Goal: Transaction & Acquisition: Purchase product/service

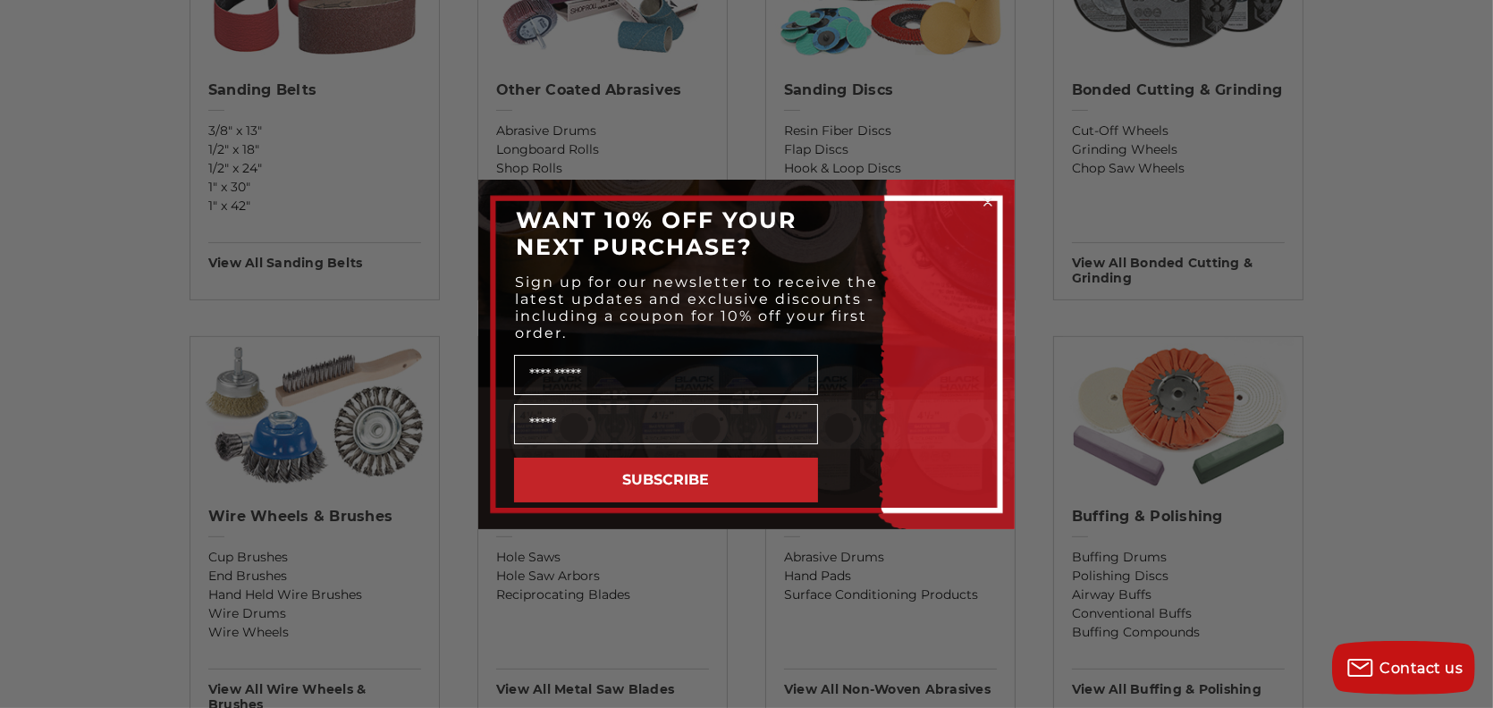
scroll to position [804, 0]
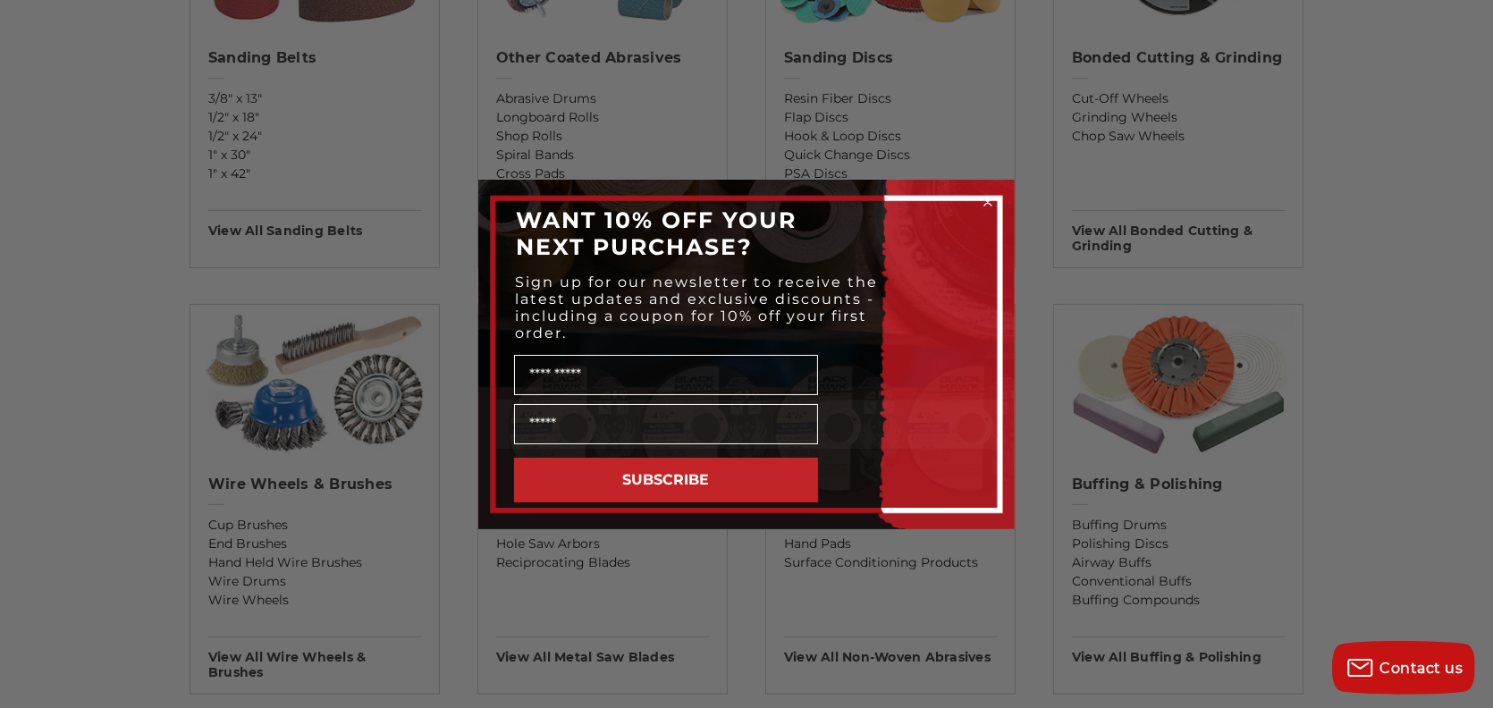
click at [988, 196] on circle "Close dialog" at bounding box center [988, 201] width 17 height 17
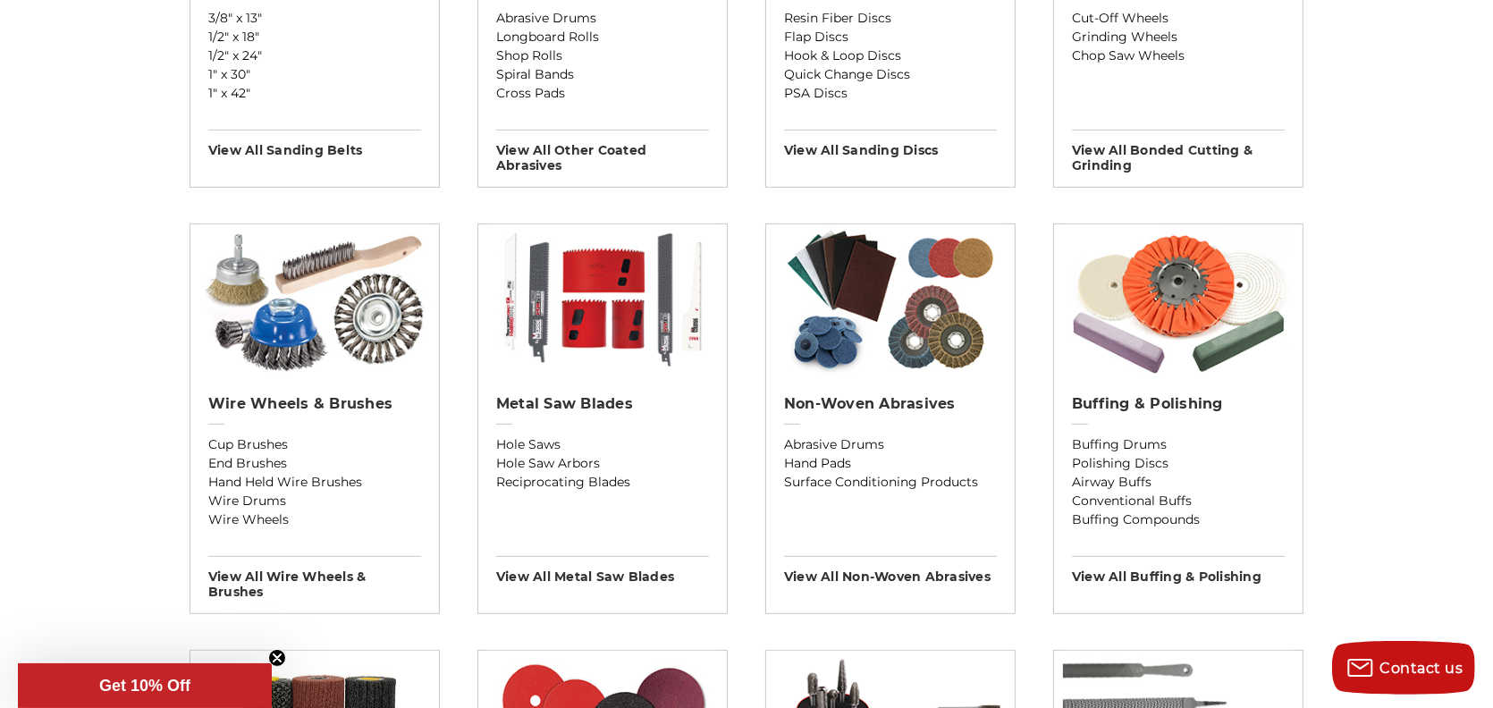
scroll to position [894, 0]
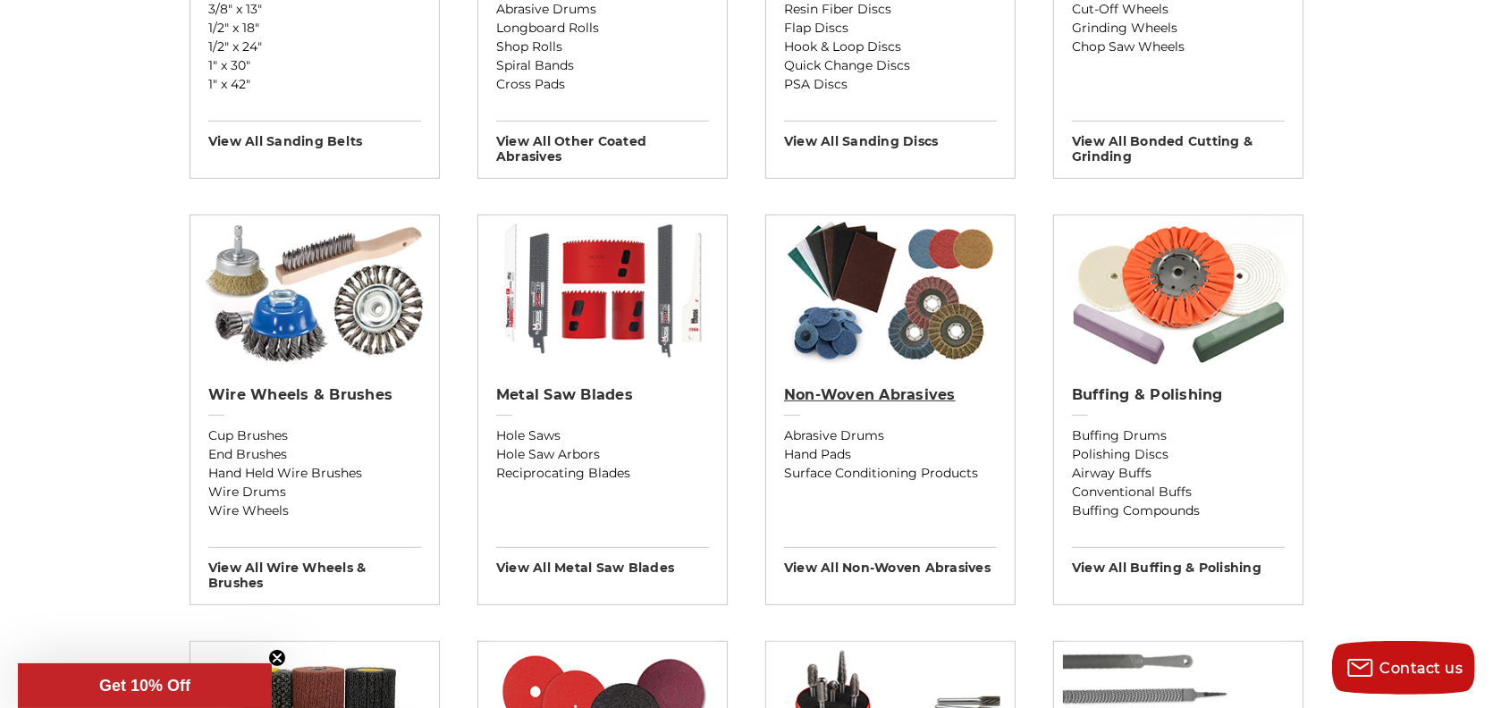
click at [888, 390] on h2 "Non-woven Abrasives" at bounding box center [890, 395] width 213 height 18
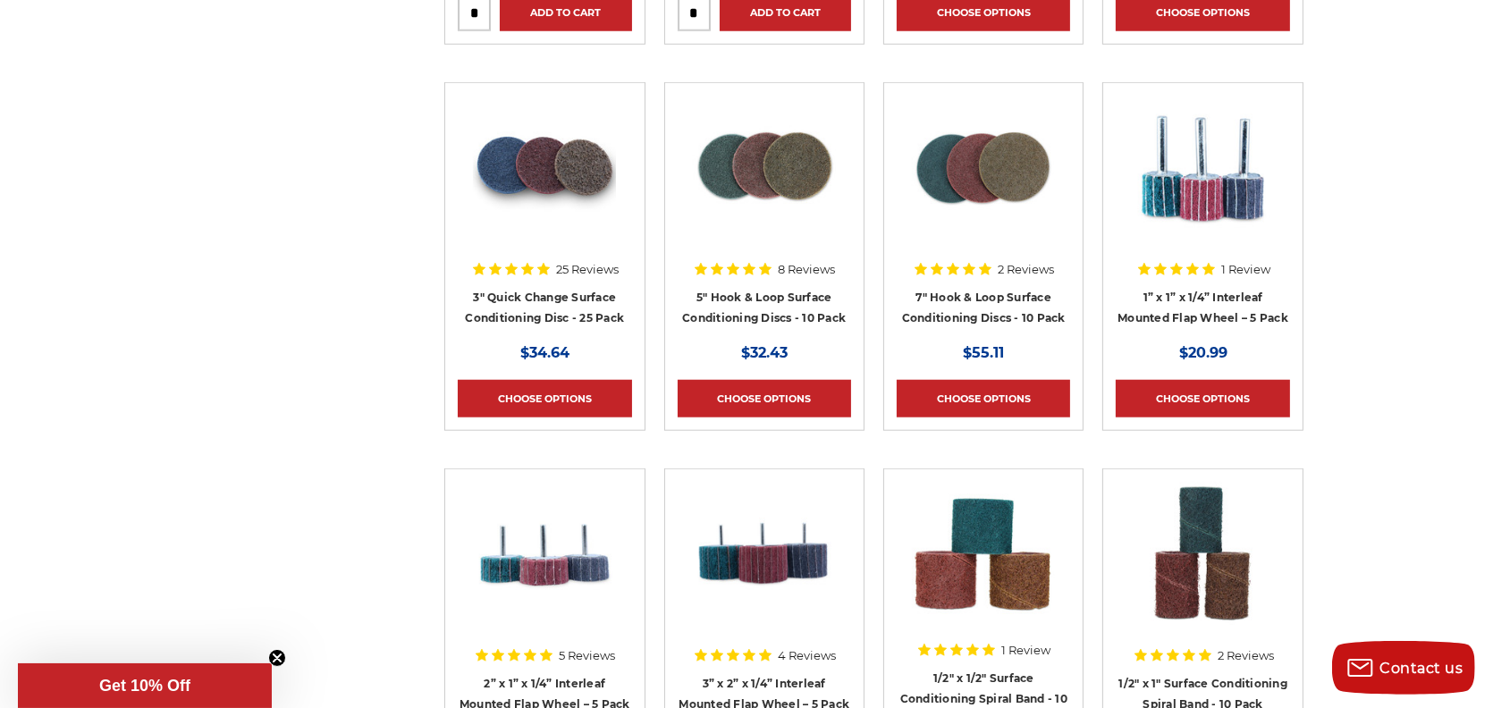
scroll to position [2056, 0]
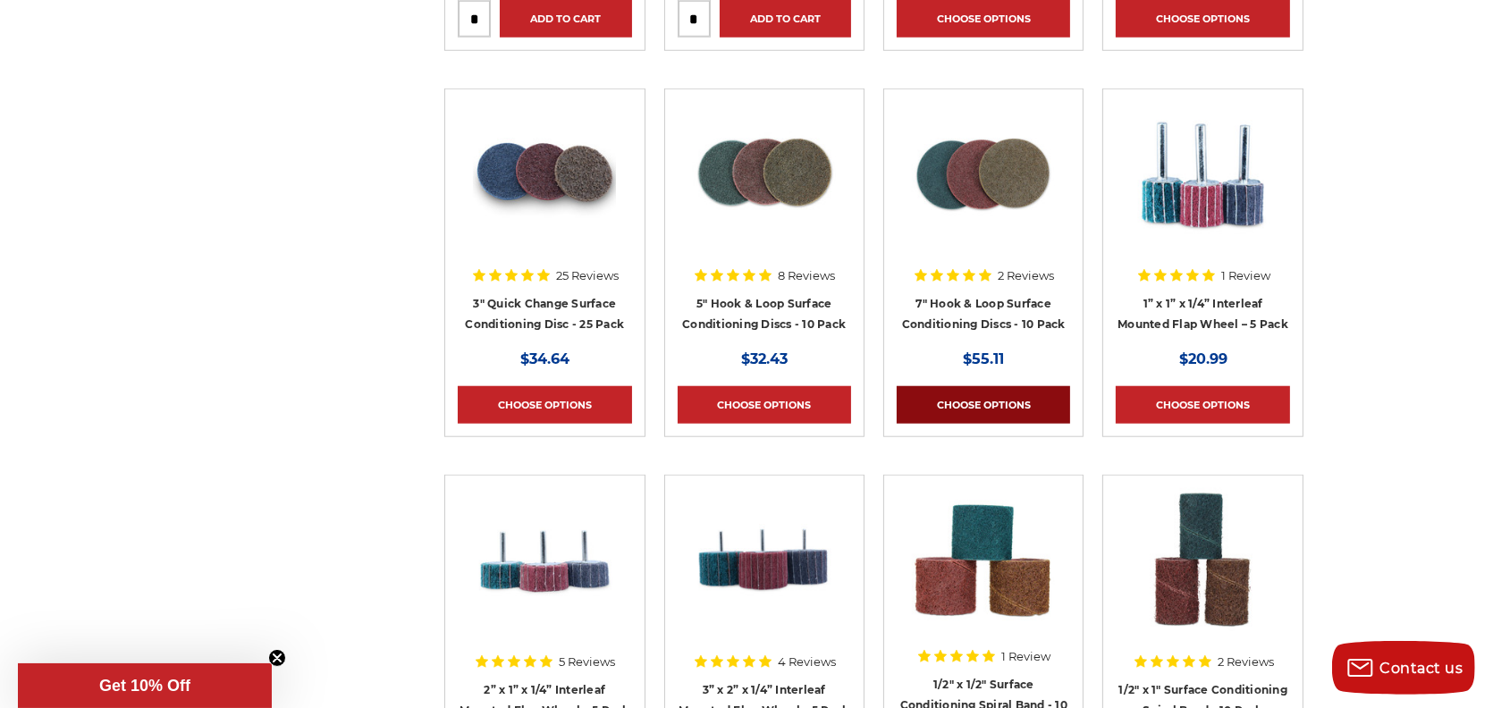
click at [1004, 406] on link "Choose Options" at bounding box center [982, 405] width 173 height 38
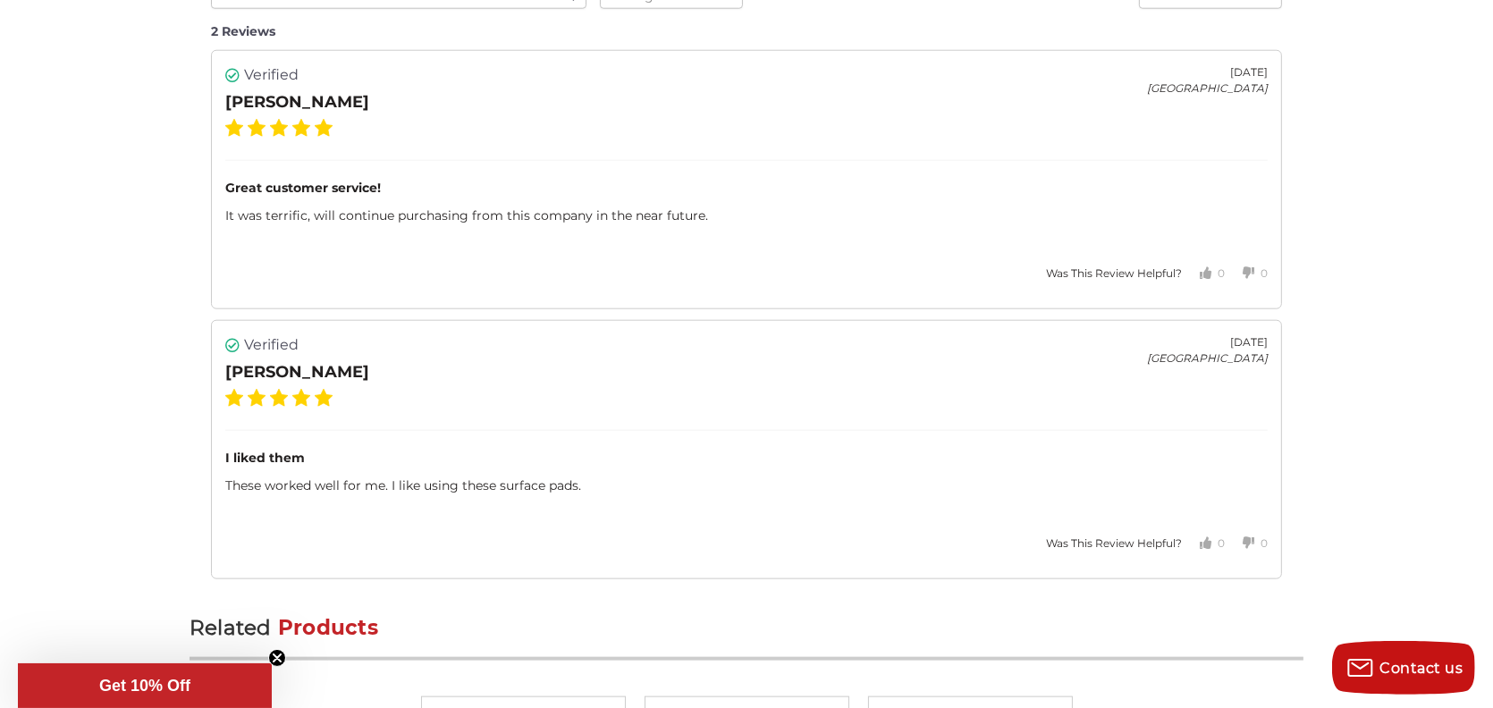
scroll to position [2145, 0]
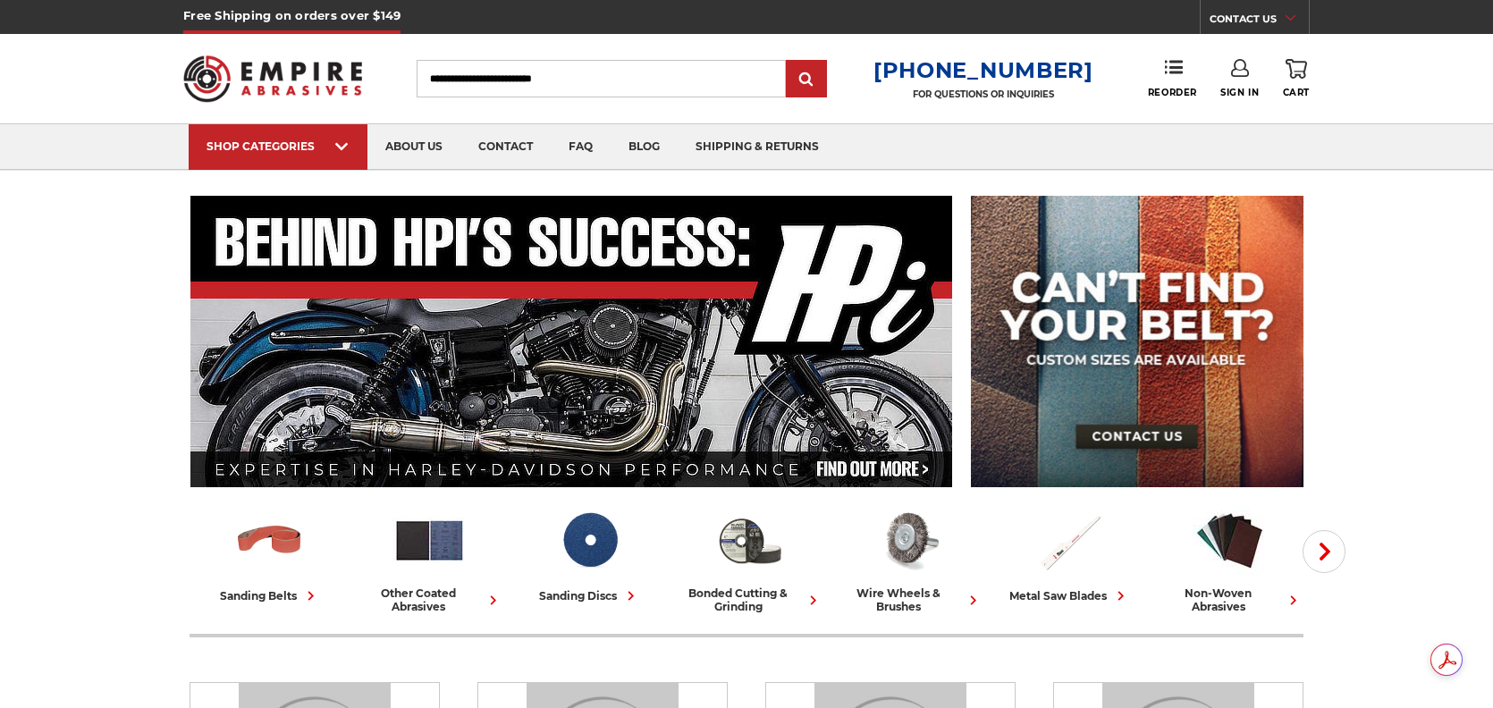
scroll to position [892, 0]
